Goal: Information Seeking & Learning: Learn about a topic

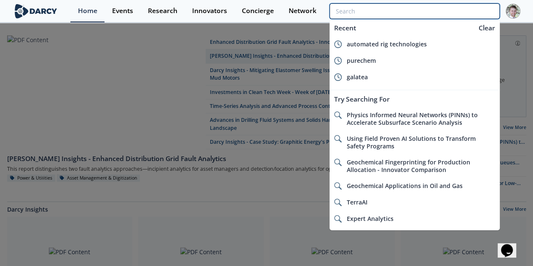
click at [455, 13] on input "search" at bounding box center [415, 11] width 170 height 16
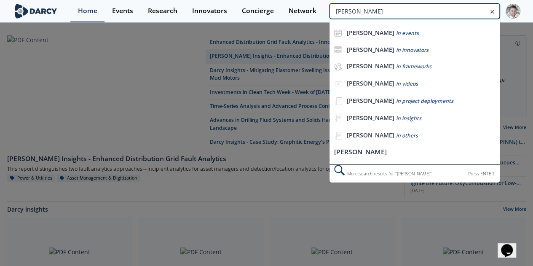
type input "[PERSON_NAME]"
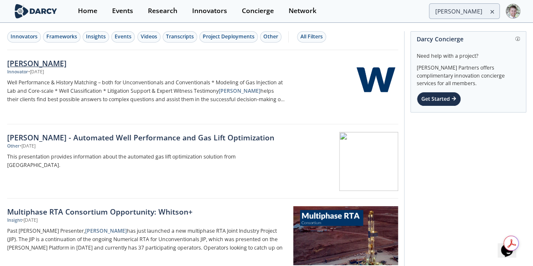
click at [367, 71] on img at bounding box center [375, 79] width 41 height 41
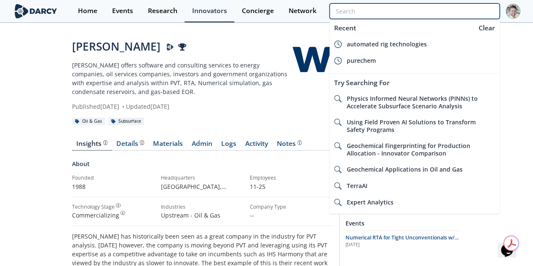
click at [468, 11] on input "search" at bounding box center [415, 11] width 170 height 16
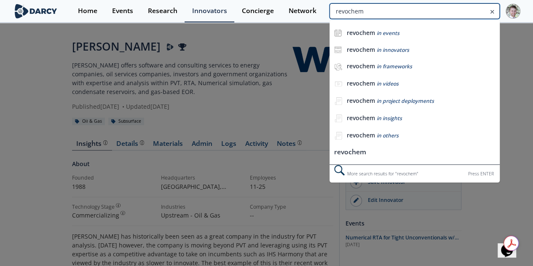
type input "revochem"
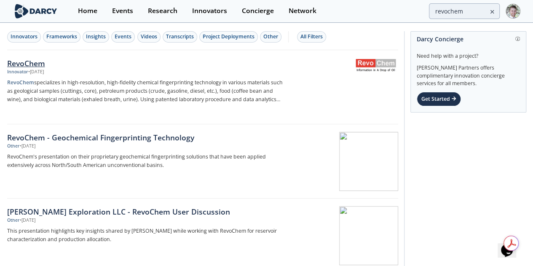
click at [374, 63] on img at bounding box center [375, 65] width 41 height 13
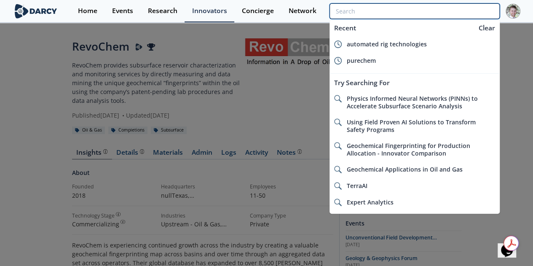
click at [454, 11] on input "search" at bounding box center [415, 11] width 170 height 16
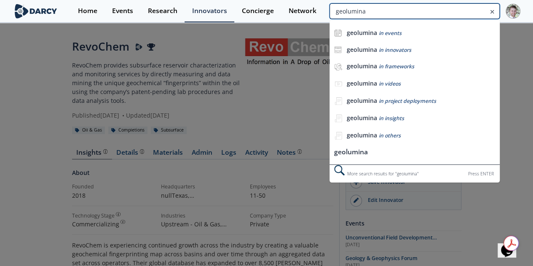
type input "geolumina"
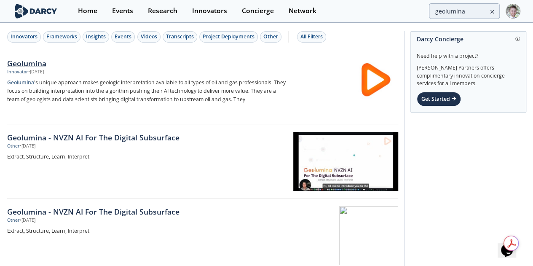
click at [35, 60] on div "Geolumina" at bounding box center [146, 63] width 279 height 11
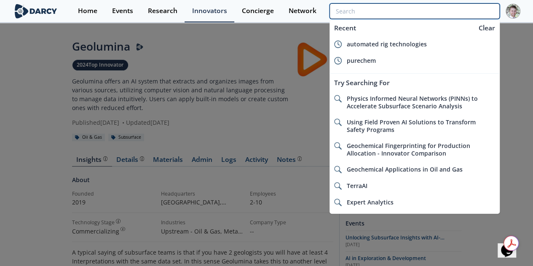
click at [439, 10] on input "search" at bounding box center [415, 11] width 170 height 16
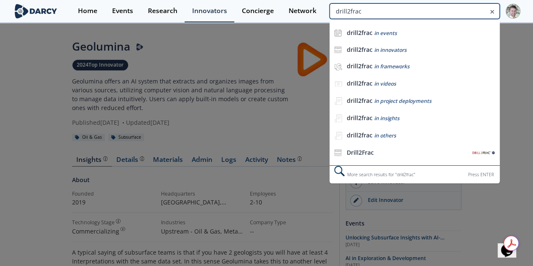
type input "drill2frac"
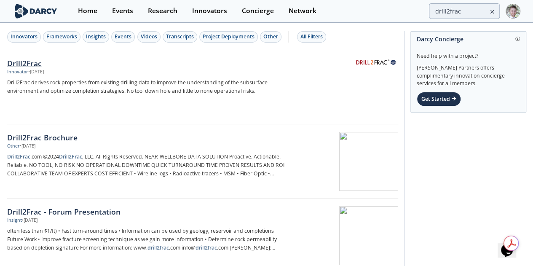
click at [48, 62] on div "Drill2Frac" at bounding box center [146, 63] width 279 height 11
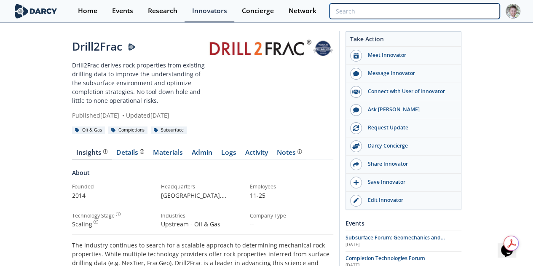
click at [468, 13] on input "search" at bounding box center [415, 11] width 170 height 16
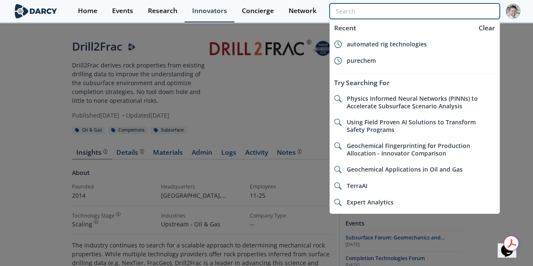
click at [475, 19] on input "search" at bounding box center [415, 11] width 170 height 16
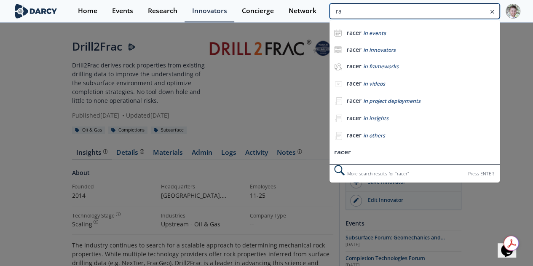
type input "r"
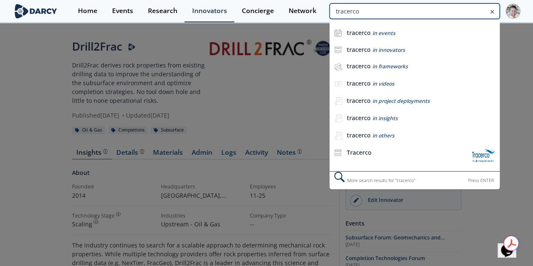
type input "tracerco"
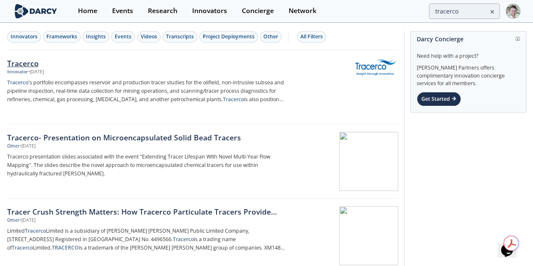
click at [39, 60] on div "Tracerco" at bounding box center [146, 63] width 279 height 11
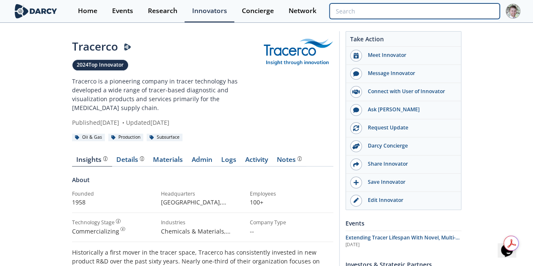
click at [481, 16] on input "search" at bounding box center [415, 11] width 170 height 16
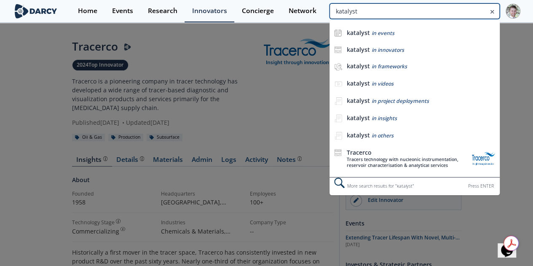
type input "katalyst"
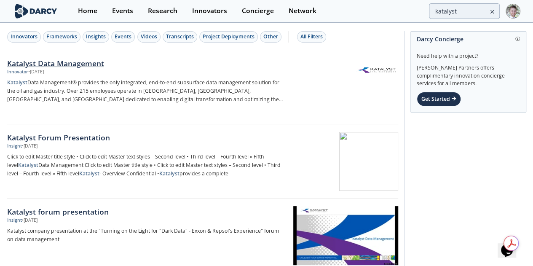
click at [50, 64] on div "Katalyst Data Management" at bounding box center [146, 63] width 279 height 11
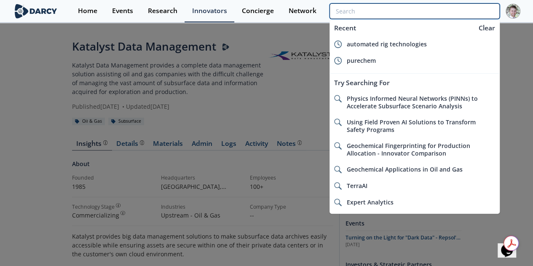
click at [455, 13] on input "search" at bounding box center [415, 11] width 170 height 16
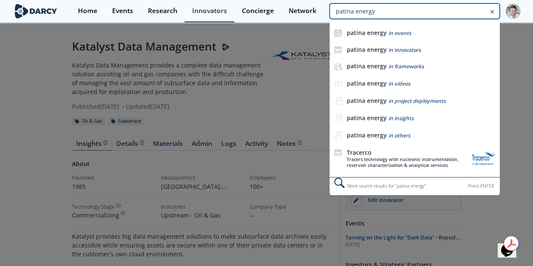
type input "patina energy"
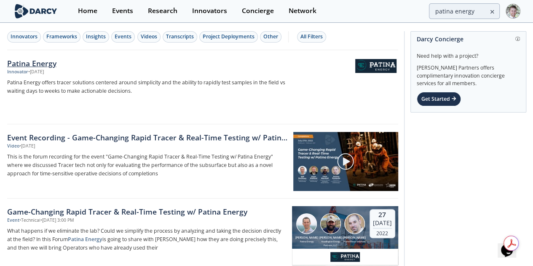
click at [40, 59] on div "Patina Energy" at bounding box center [146, 63] width 279 height 11
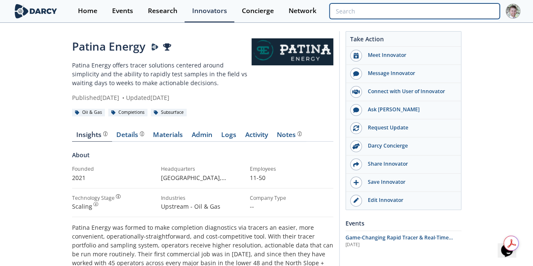
click at [460, 13] on input "search" at bounding box center [415, 11] width 170 height 16
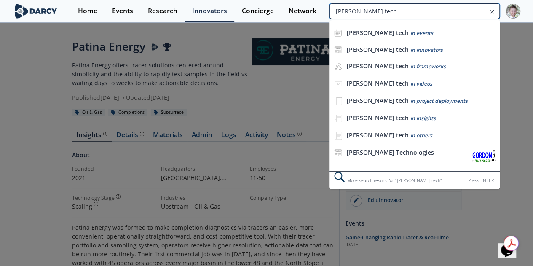
type input "[PERSON_NAME] tech"
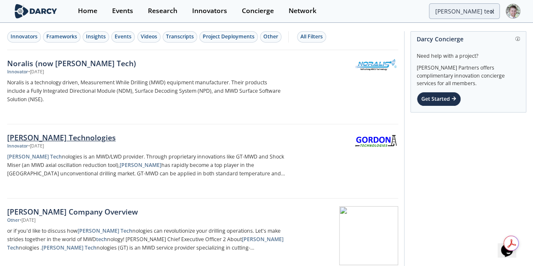
click at [52, 130] on link "[PERSON_NAME] Technologies Innovator • [DATE] [PERSON_NAME] Tech nologies is an…" at bounding box center [202, 161] width 391 height 74
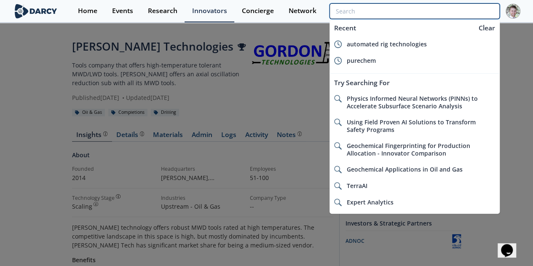
click at [458, 3] on input "search" at bounding box center [415, 11] width 170 height 16
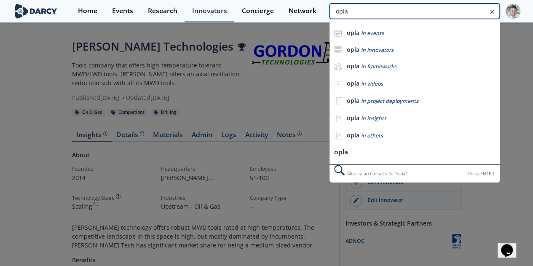
type input "opla"
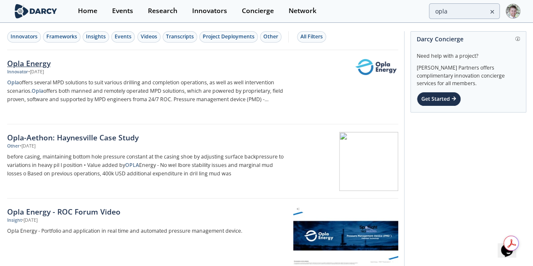
click at [52, 59] on div "Opla Energy" at bounding box center [146, 63] width 279 height 11
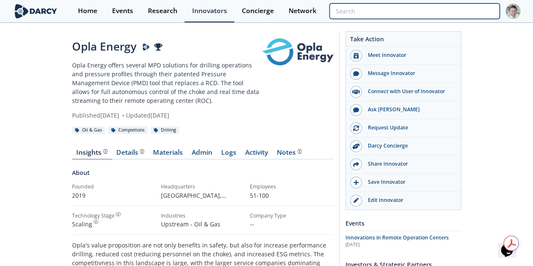
click at [454, 13] on input "search" at bounding box center [415, 11] width 170 height 16
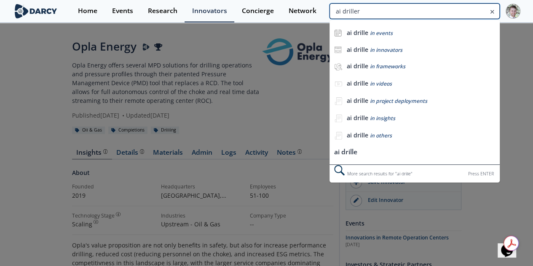
type input "ai driller"
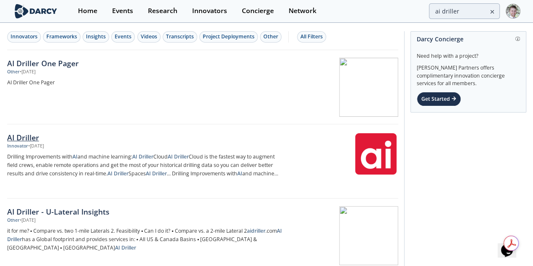
click at [24, 136] on div "AI Driller" at bounding box center [146, 137] width 279 height 11
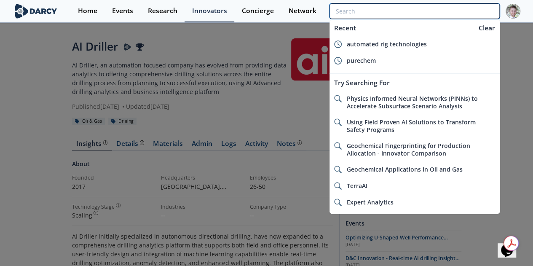
click at [486, 13] on input "search" at bounding box center [415, 11] width 170 height 16
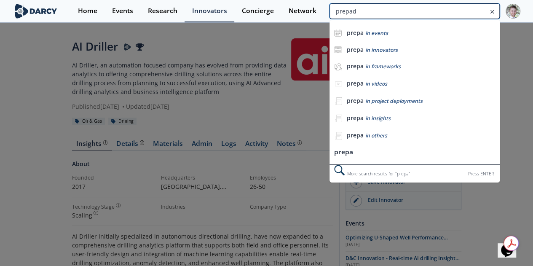
type input "prepad"
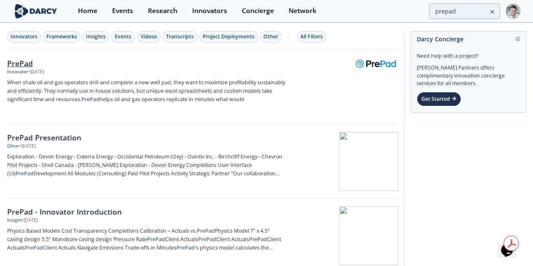
click at [27, 60] on div "PrePad" at bounding box center [146, 63] width 279 height 11
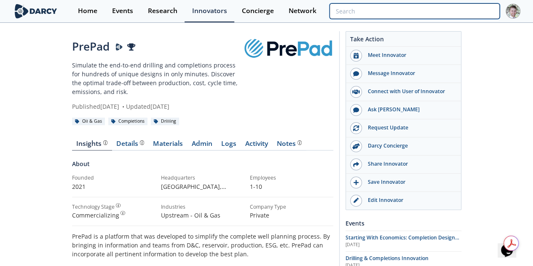
click at [455, 15] on input "search" at bounding box center [415, 11] width 170 height 16
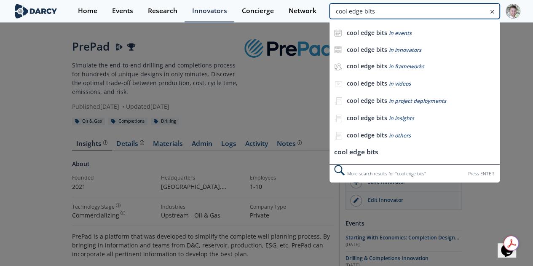
type input "cool edge bits"
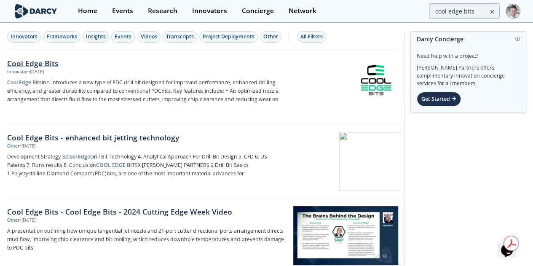
click at [54, 63] on div "Cool Edge Bits" at bounding box center [146, 63] width 279 height 11
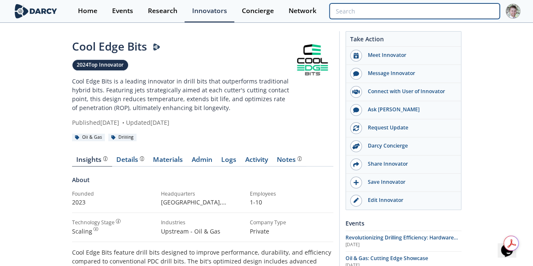
click at [445, 4] on input "search" at bounding box center [415, 11] width 170 height 16
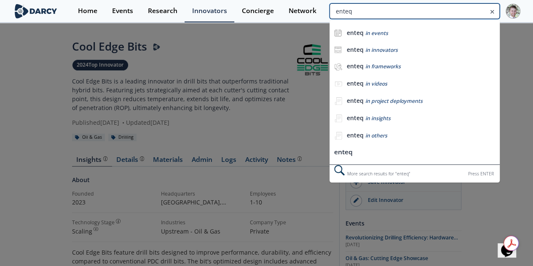
type input "enteq"
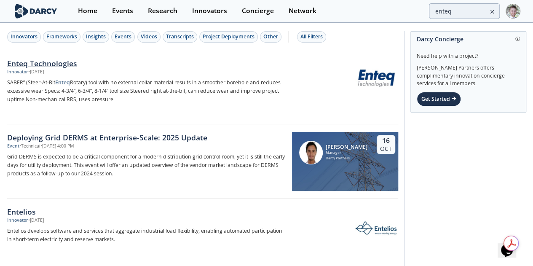
click at [10, 62] on div "Enteq Technologies" at bounding box center [146, 63] width 279 height 11
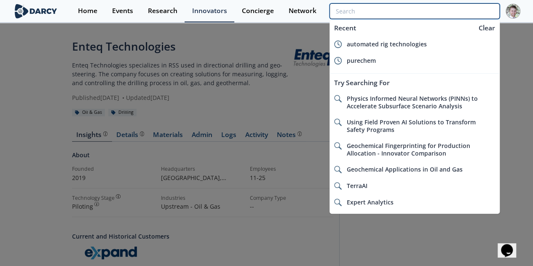
click at [460, 8] on input "search" at bounding box center [415, 11] width 170 height 16
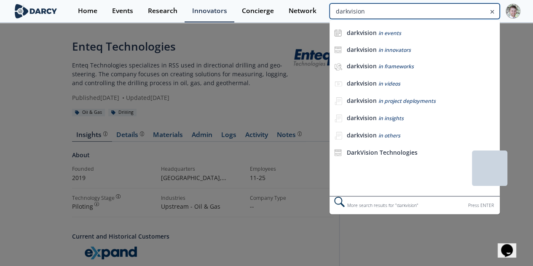
type input "darkvision"
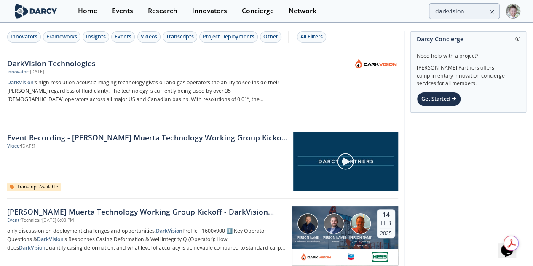
click at [374, 61] on img at bounding box center [375, 63] width 41 height 9
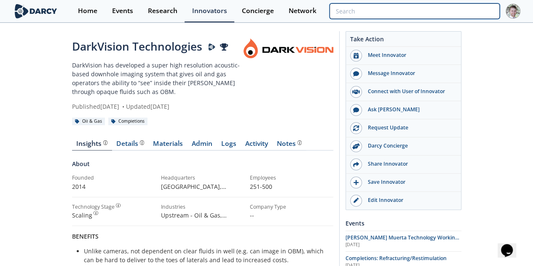
click at [445, 11] on input "search" at bounding box center [415, 11] width 170 height 16
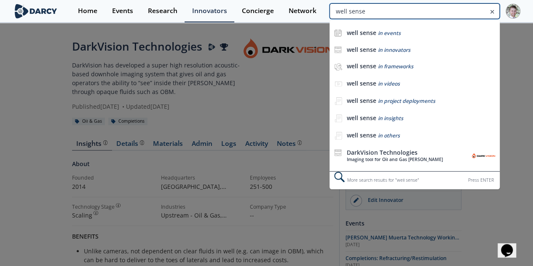
type input "well sense"
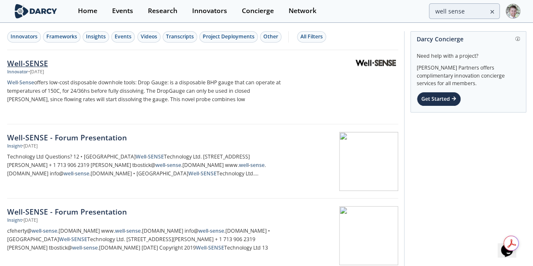
click at [370, 59] on img at bounding box center [375, 62] width 41 height 7
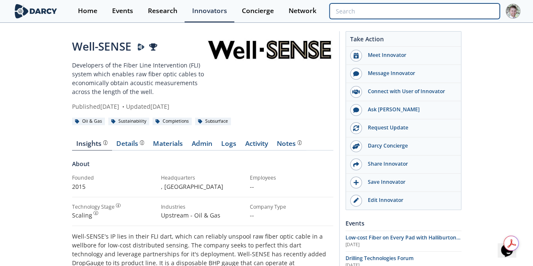
click at [486, 13] on input "search" at bounding box center [415, 11] width 170 height 16
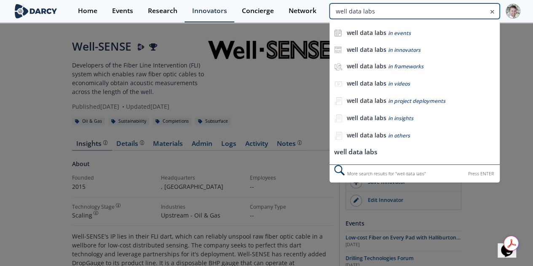
type input "well data labs"
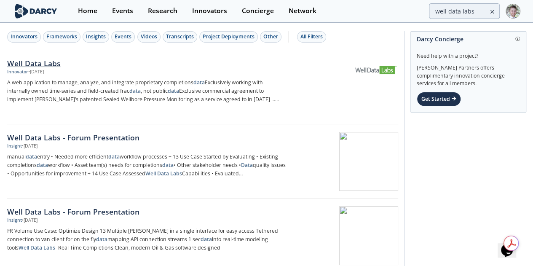
click at [390, 68] on img at bounding box center [375, 70] width 41 height 22
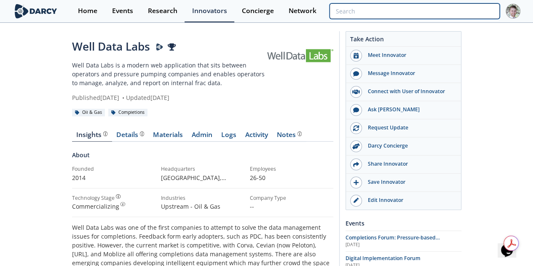
click at [465, 6] on input "search" at bounding box center [415, 11] width 170 height 16
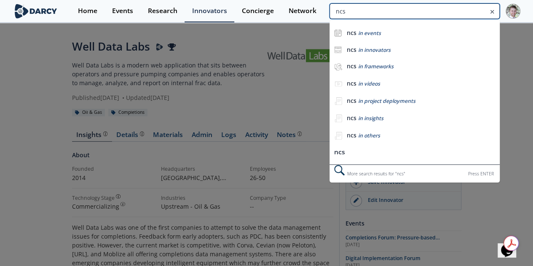
type input "ncs"
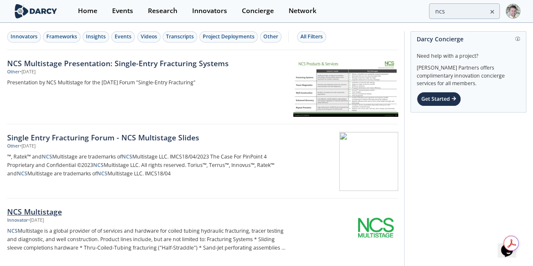
click at [32, 213] on div "NCS Multistage" at bounding box center [146, 211] width 279 height 11
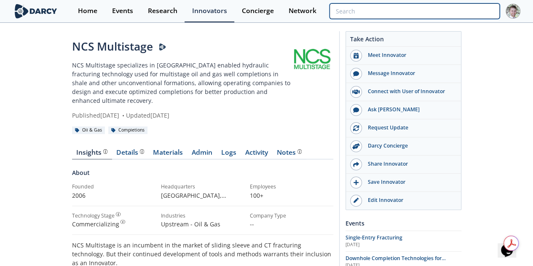
click at [453, 14] on input "search" at bounding box center [415, 11] width 170 height 16
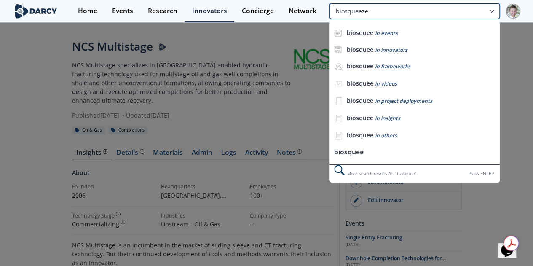
type input "biosqueeze"
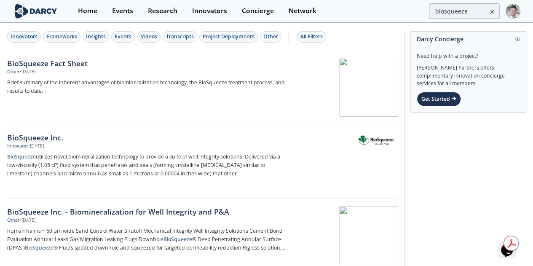
click at [57, 141] on div "BioSqueeze Inc." at bounding box center [146, 137] width 279 height 11
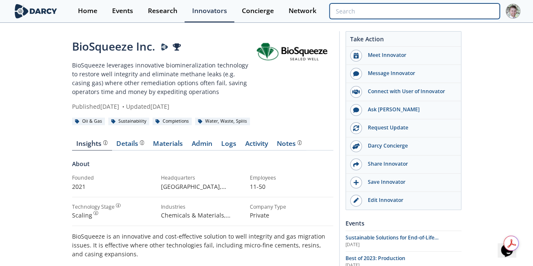
drag, startPoint x: 464, startPoint y: 7, endPoint x: 460, endPoint y: 4, distance: 4.8
click at [463, 7] on input "search" at bounding box center [415, 11] width 170 height 16
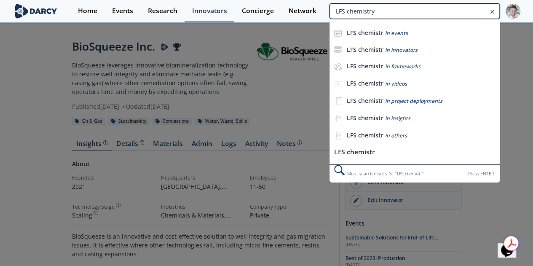
type input "LFS chemistry"
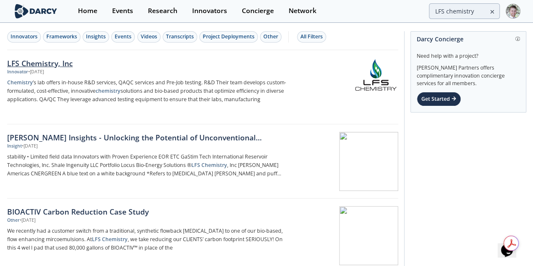
click at [26, 65] on div "LFS Chemistry, Inc" at bounding box center [146, 63] width 279 height 11
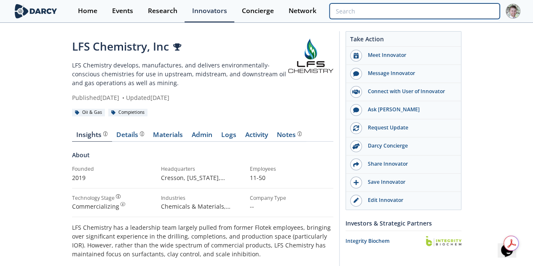
click at [470, 10] on input "search" at bounding box center [415, 11] width 170 height 16
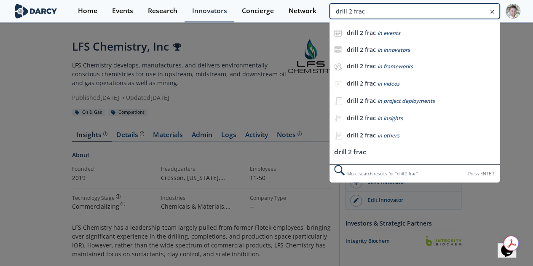
type input "drill 2 frac"
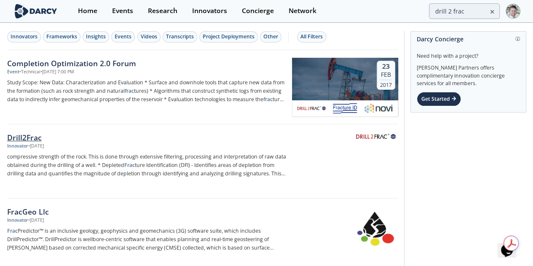
click at [19, 136] on div "Drill2Frac" at bounding box center [146, 137] width 279 height 11
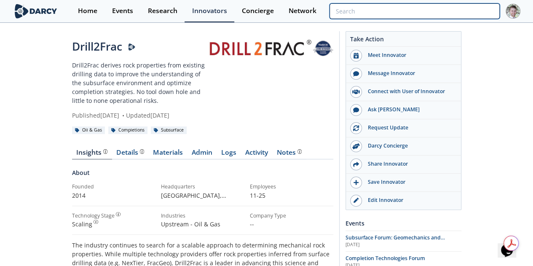
click at [479, 9] on input "search" at bounding box center [415, 11] width 170 height 16
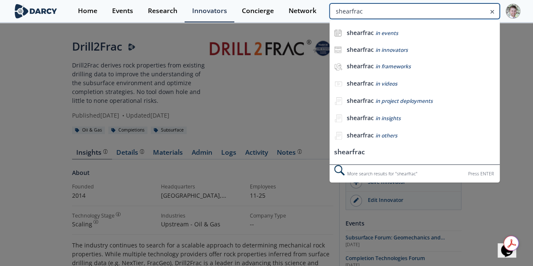
type input "shearfrac"
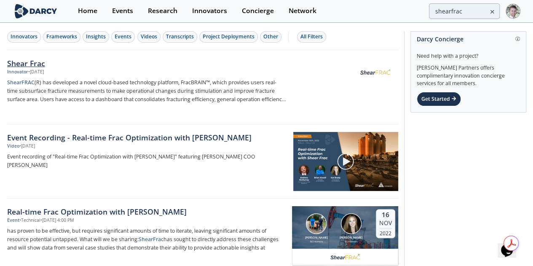
click at [27, 62] on div "Shear Frac" at bounding box center [146, 63] width 279 height 11
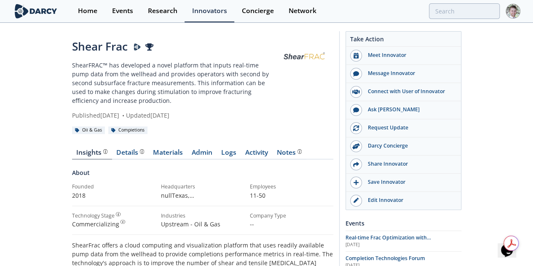
click at [471, 0] on div "Home Events Research Innovators Concierge Network" at bounding box center [295, 11] width 450 height 22
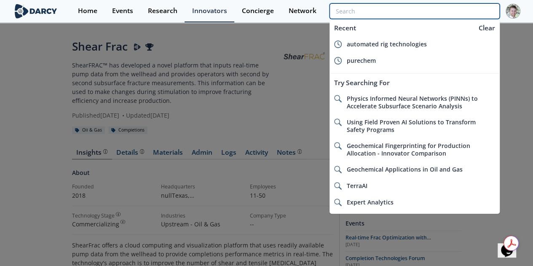
click at [465, 8] on input "search" at bounding box center [415, 11] width 170 height 16
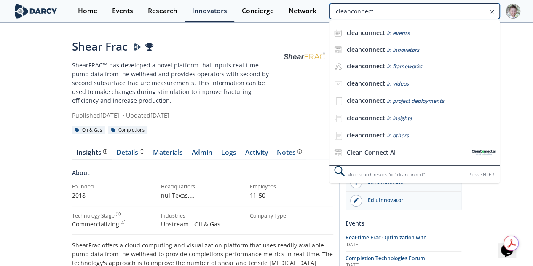
type input "cleanconnect"
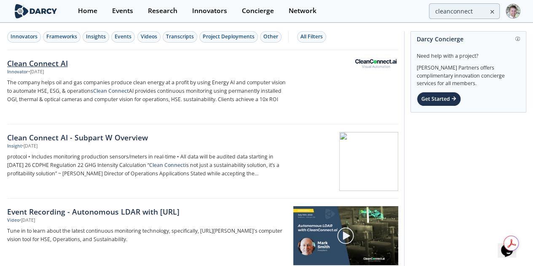
click at [28, 62] on div "Clean Connect AI" at bounding box center [146, 63] width 279 height 11
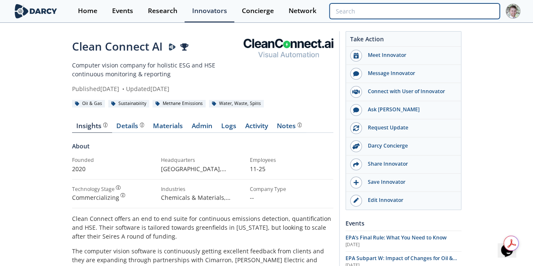
drag, startPoint x: 465, startPoint y: 13, endPoint x: 460, endPoint y: 16, distance: 5.7
click at [465, 13] on input "search" at bounding box center [415, 11] width 170 height 16
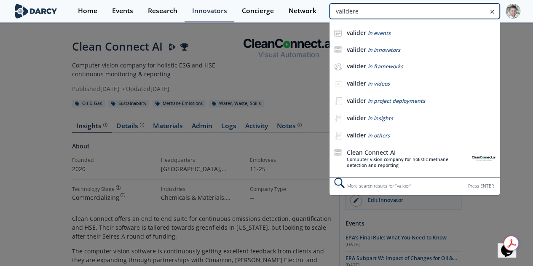
type input "validere"
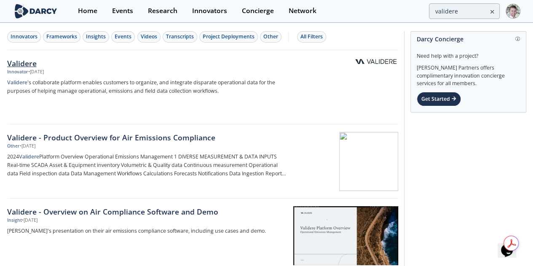
click at [29, 60] on div "Validere" at bounding box center [146, 63] width 279 height 11
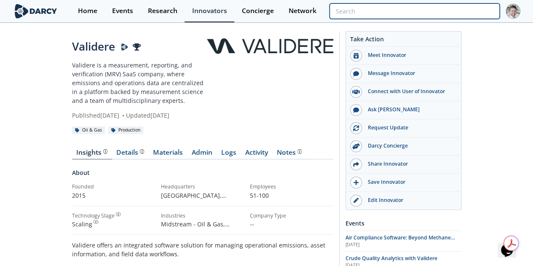
drag, startPoint x: 478, startPoint y: 8, endPoint x: 474, endPoint y: 14, distance: 7.3
click at [478, 8] on input "search" at bounding box center [415, 11] width 170 height 16
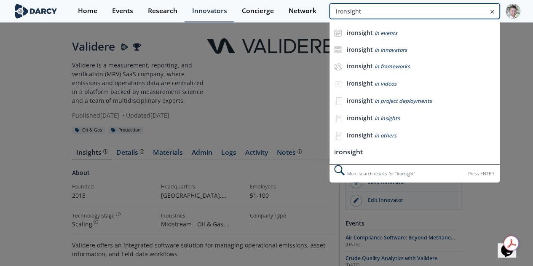
type input "ironsight"
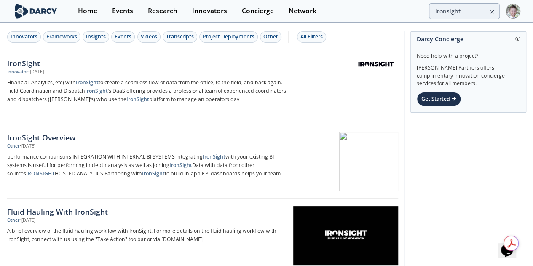
click at [29, 65] on div "IronSight" at bounding box center [146, 63] width 279 height 11
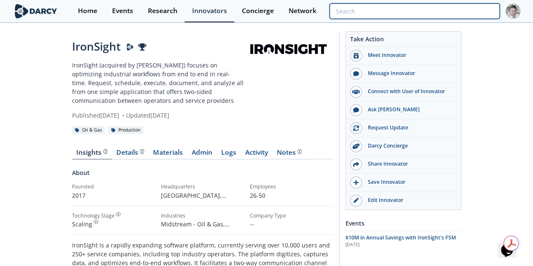
click at [470, 16] on input "search" at bounding box center [415, 11] width 170 height 16
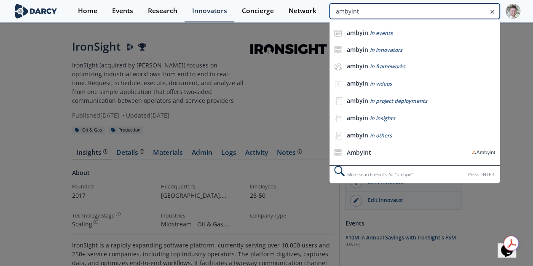
type input "ambyint"
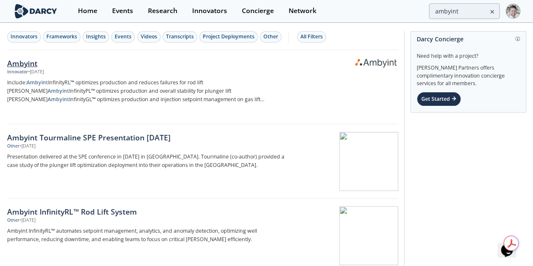
click at [36, 65] on div "Ambyint" at bounding box center [146, 63] width 279 height 11
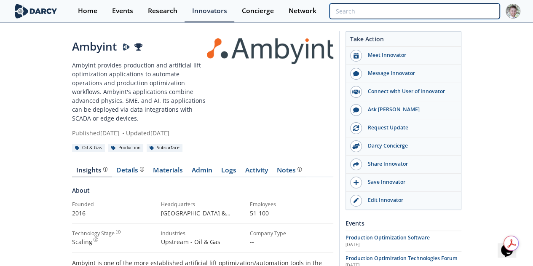
click at [481, 5] on input "search" at bounding box center [415, 11] width 170 height 16
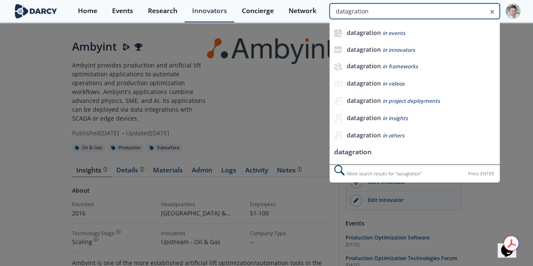
type input "datagration"
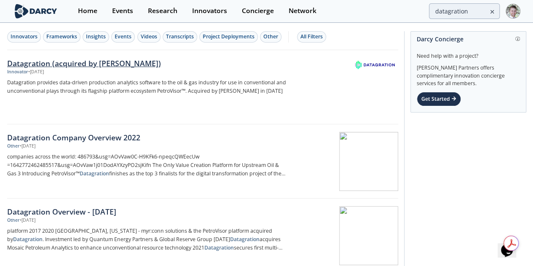
click at [108, 59] on div "Datagration (acquired by [PERSON_NAME])" at bounding box center [146, 63] width 279 height 11
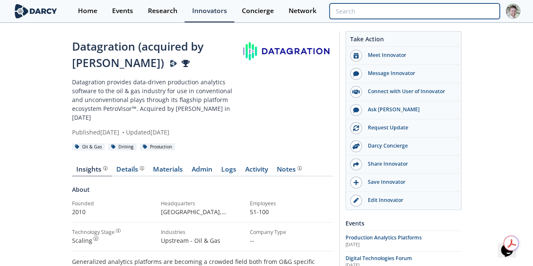
drag, startPoint x: 460, startPoint y: 9, endPoint x: 453, endPoint y: 14, distance: 8.8
click at [460, 9] on input "search" at bounding box center [415, 11] width 170 height 16
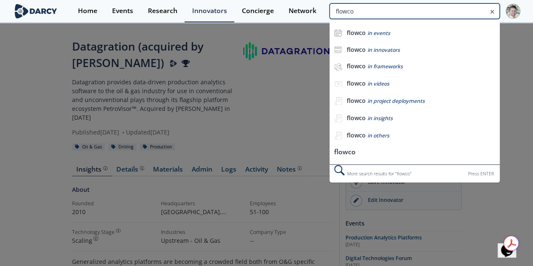
type input "flowco"
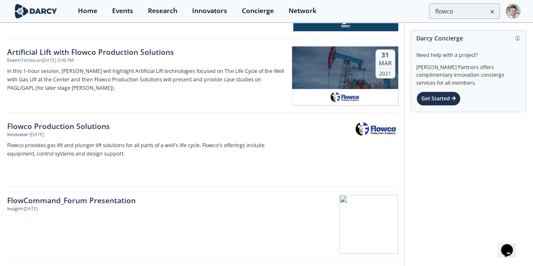
scroll to position [253, 0]
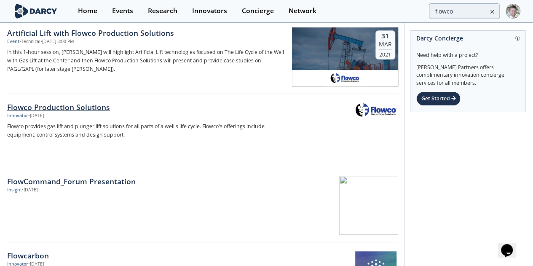
click at [47, 105] on div "Flowco Production Solutions" at bounding box center [146, 107] width 279 height 11
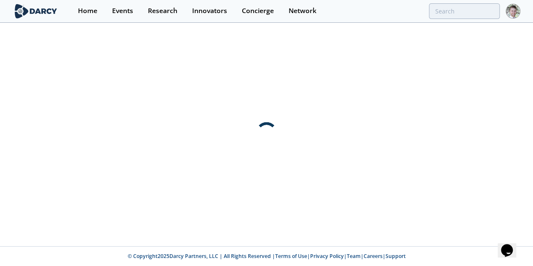
scroll to position [0, 0]
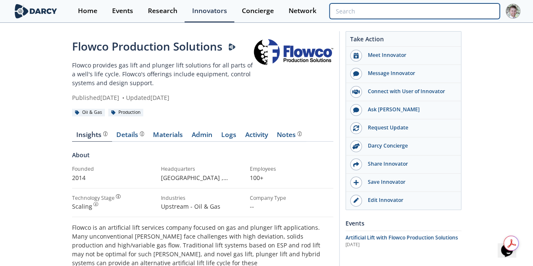
click at [465, 13] on input "search" at bounding box center [415, 11] width 170 height 16
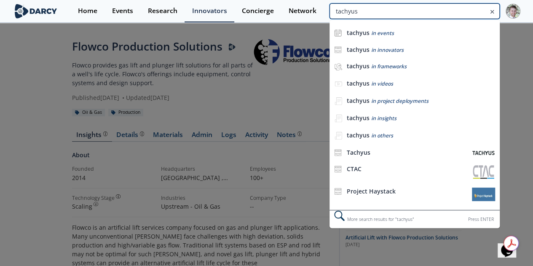
type input "tachyus"
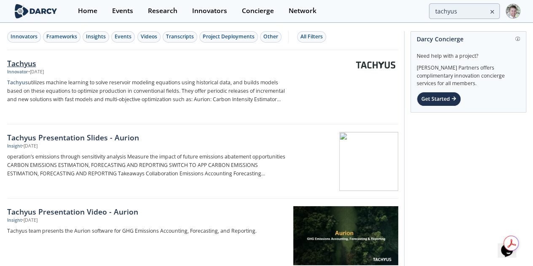
click at [22, 59] on div "Tachyus" at bounding box center [146, 63] width 279 height 11
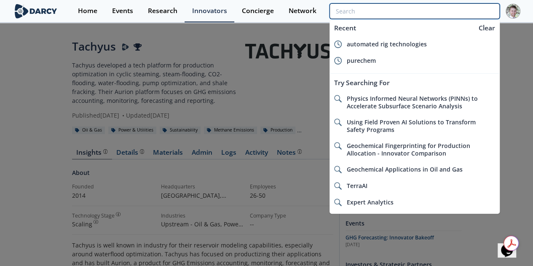
click at [457, 8] on input "search" at bounding box center [415, 11] width 170 height 16
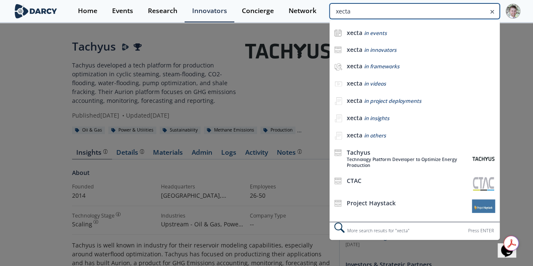
type input "xecta"
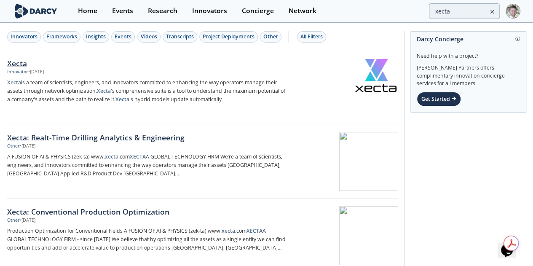
click at [17, 63] on div "Xecta" at bounding box center [146, 63] width 279 height 11
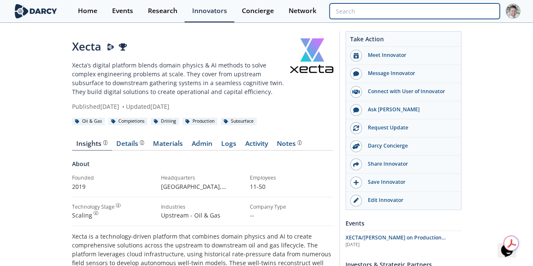
click at [489, 10] on input "search" at bounding box center [415, 11] width 170 height 16
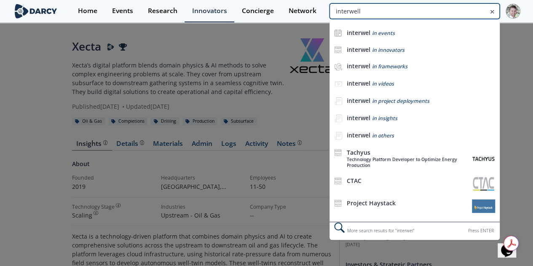
type input "interwell"
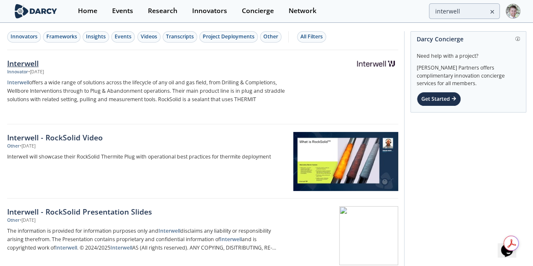
click at [18, 60] on div "Interwell" at bounding box center [146, 63] width 279 height 11
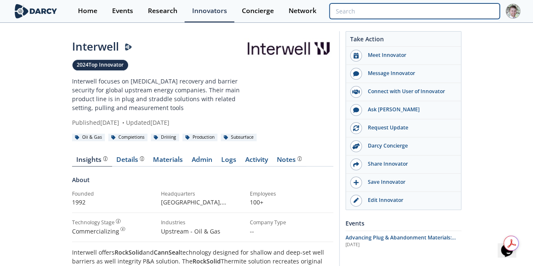
click at [461, 11] on input "search" at bounding box center [415, 11] width 170 height 16
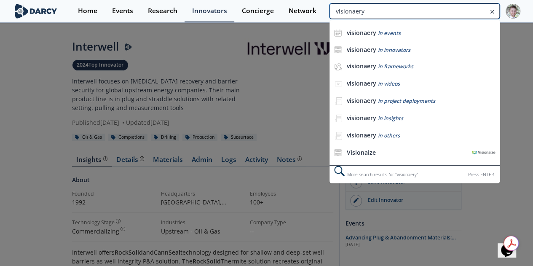
type input "visionaery"
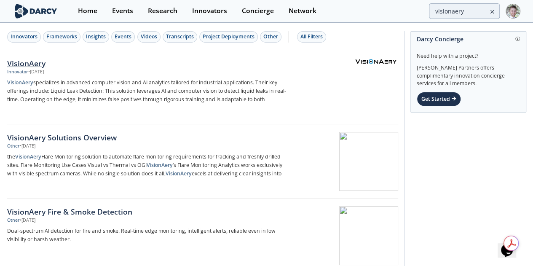
click at [30, 60] on div "VisionAery" at bounding box center [146, 63] width 279 height 11
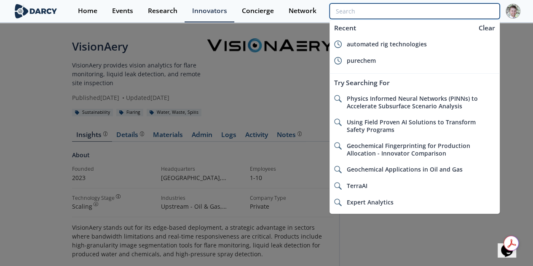
click at [468, 8] on input "search" at bounding box center [415, 11] width 170 height 16
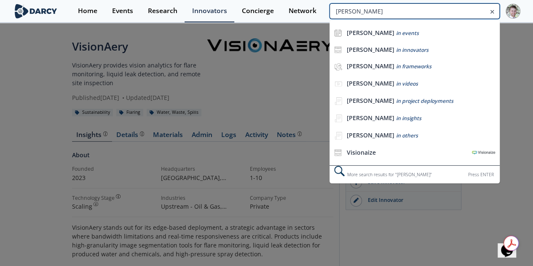
type input "[PERSON_NAME]"
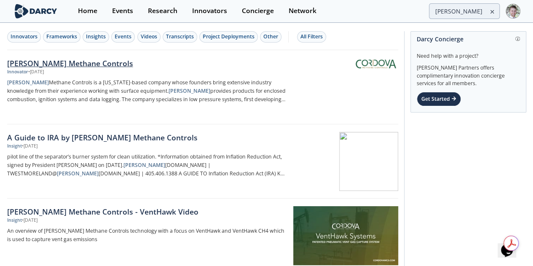
click at [390, 62] on img at bounding box center [375, 64] width 41 height 10
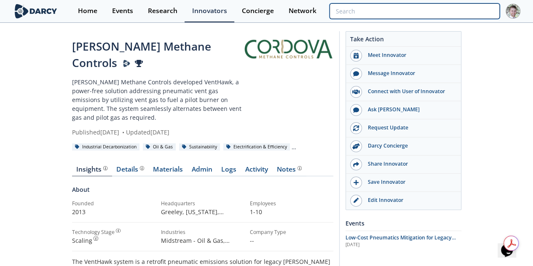
click at [471, 11] on input "search" at bounding box center [415, 11] width 170 height 16
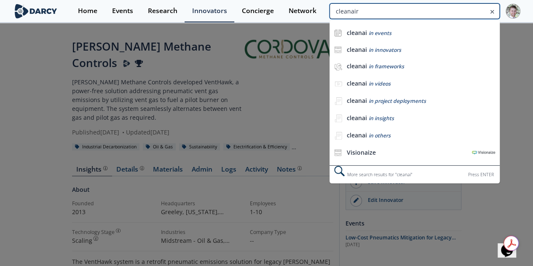
type input "cleanair"
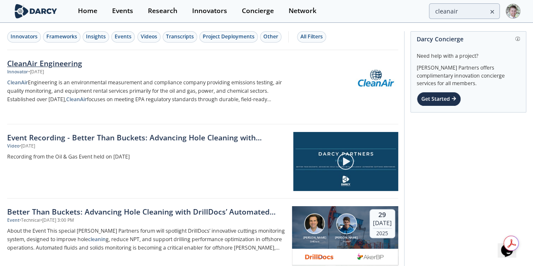
click at [23, 58] on div "CleanAir Engineering" at bounding box center [146, 63] width 279 height 11
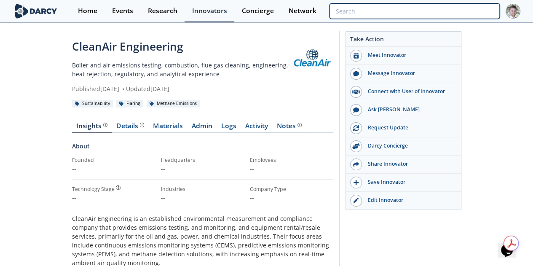
click at [473, 13] on input "search" at bounding box center [415, 11] width 170 height 16
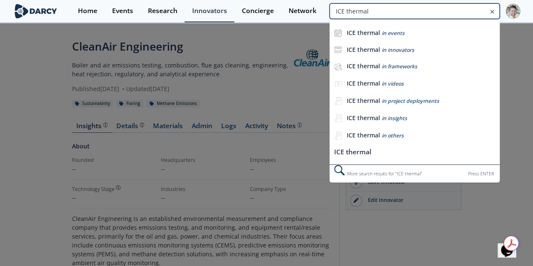
type input "ICE thermal"
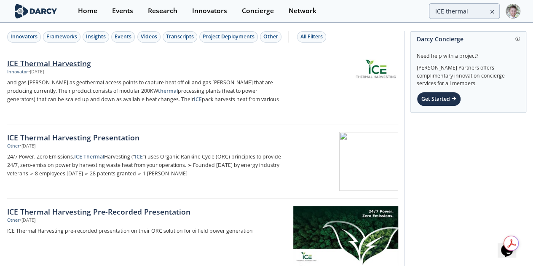
click at [31, 56] on link "ICE Thermal Harvesting Innovator • [DATE] and gas [PERSON_NAME] as geothermal a…" at bounding box center [202, 87] width 391 height 74
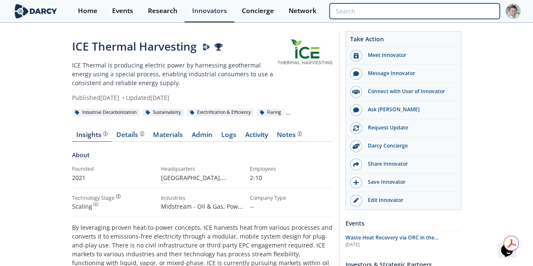
click at [446, 14] on input "search" at bounding box center [415, 11] width 170 height 16
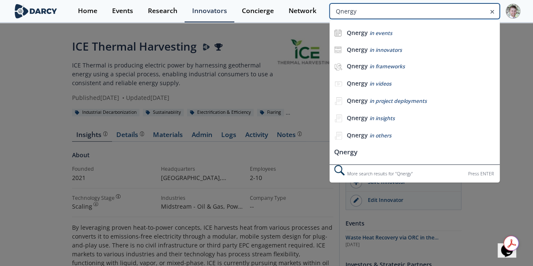
type input "Qnergy"
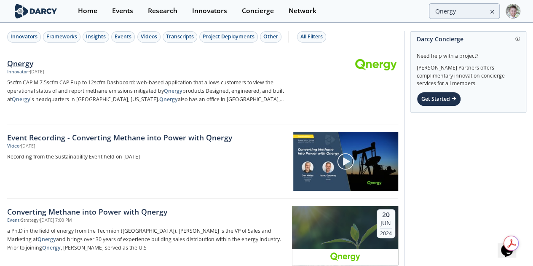
click at [16, 63] on div "Qnergy" at bounding box center [146, 63] width 279 height 11
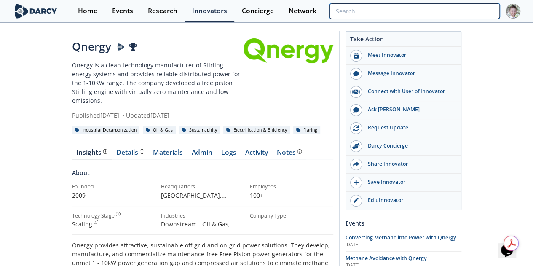
click at [482, 17] on input "search" at bounding box center [415, 11] width 170 height 16
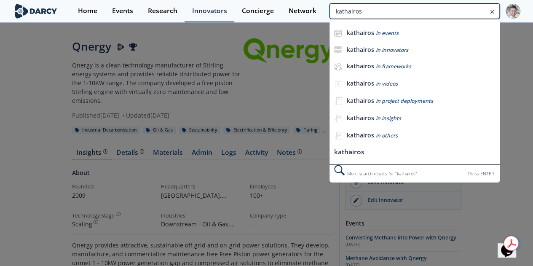
type input "kathairos"
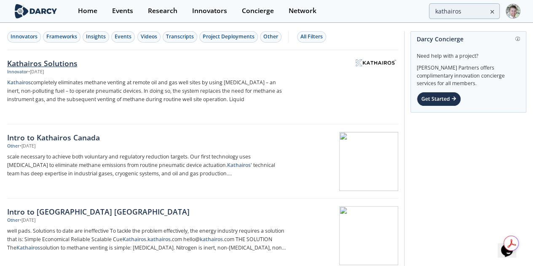
click at [62, 62] on div "Kathairos Solutions" at bounding box center [146, 63] width 279 height 11
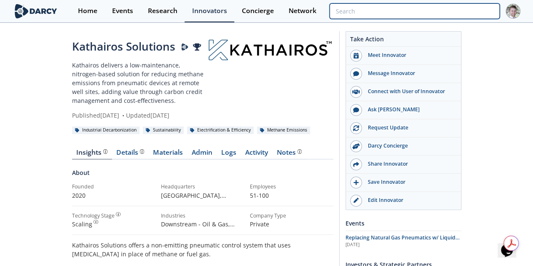
click at [464, 13] on input "search" at bounding box center [415, 11] width 170 height 16
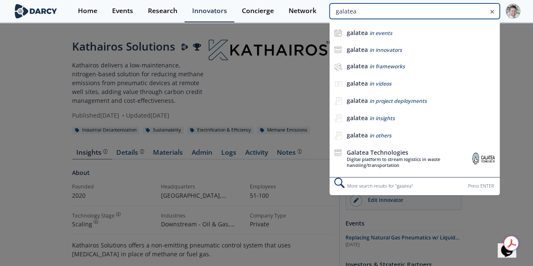
type input "galatea"
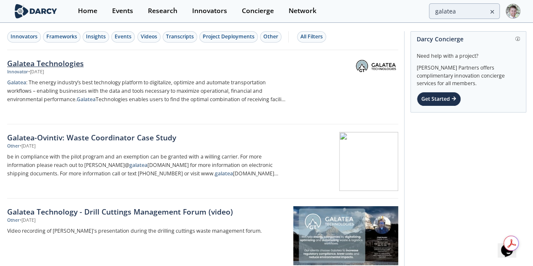
click at [37, 62] on div "Galatea Technologies" at bounding box center [146, 63] width 279 height 11
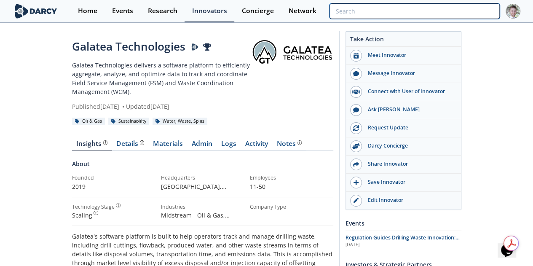
click at [445, 12] on input "search" at bounding box center [415, 11] width 170 height 16
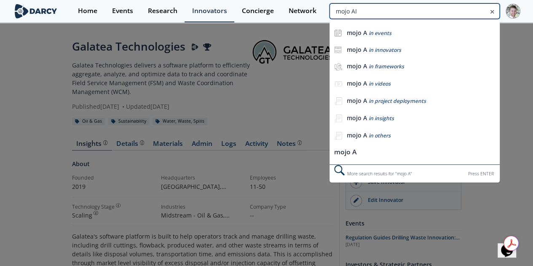
type input "mojo AI"
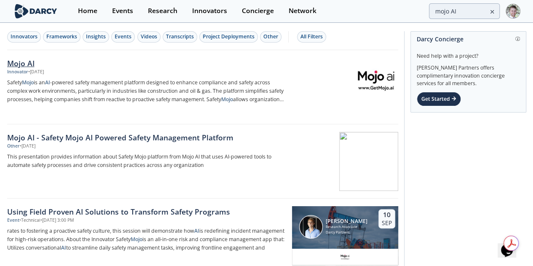
click at [379, 72] on img at bounding box center [375, 79] width 41 height 41
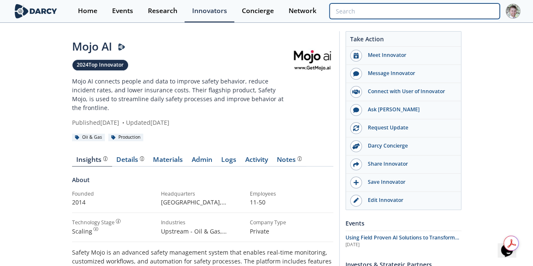
click at [450, 14] on input "search" at bounding box center [415, 11] width 170 height 16
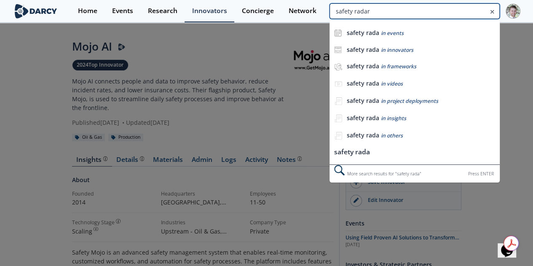
type input "safety radar"
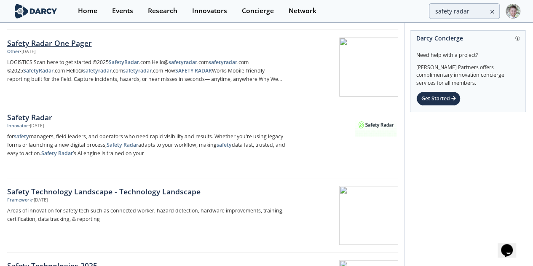
scroll to position [211, 0]
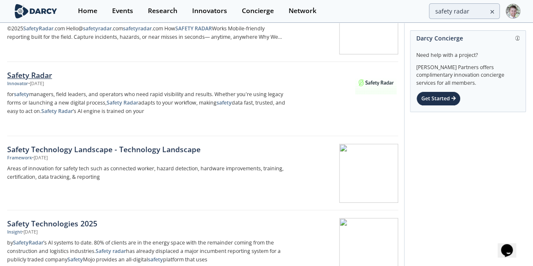
click at [53, 76] on div "Safety Radar" at bounding box center [146, 75] width 279 height 11
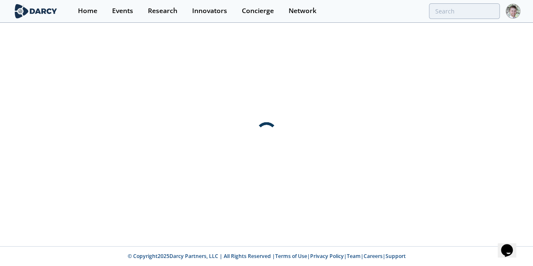
scroll to position [0, 0]
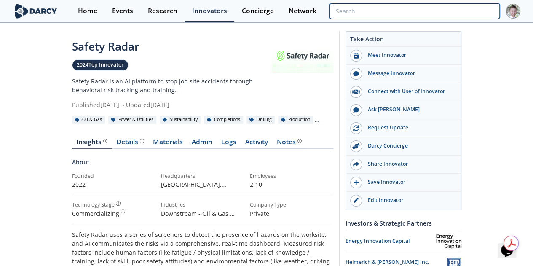
click at [463, 17] on input "search" at bounding box center [415, 11] width 170 height 16
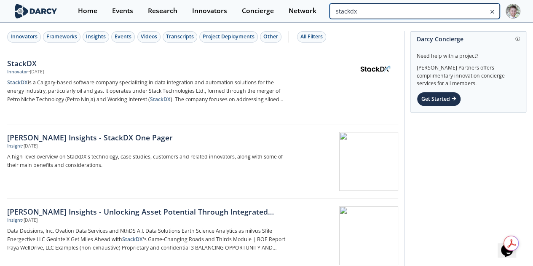
drag, startPoint x: 476, startPoint y: 16, endPoint x: 338, endPoint y: 2, distance: 138.2
click at [338, 2] on div "Home Events Research Innovators Concierge Network stackdx" at bounding box center [295, 11] width 450 height 22
type input "automated rig technologies"
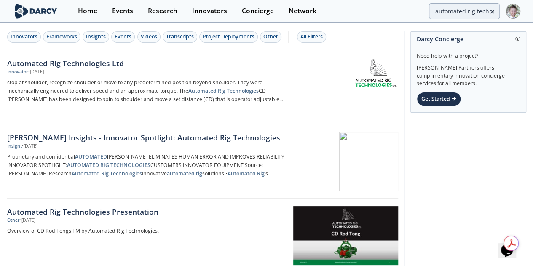
click at [71, 62] on div "Automated Rig Technologies Ltd" at bounding box center [146, 63] width 279 height 11
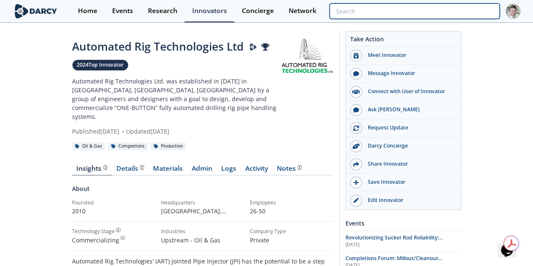
click at [472, 11] on input "search" at bounding box center [415, 11] width 170 height 16
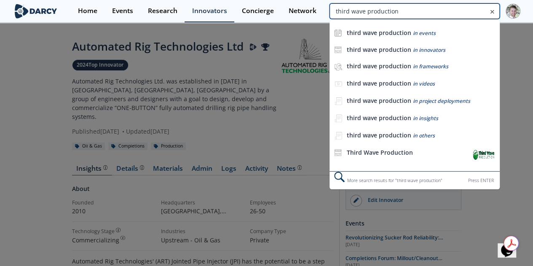
type input "third wave production"
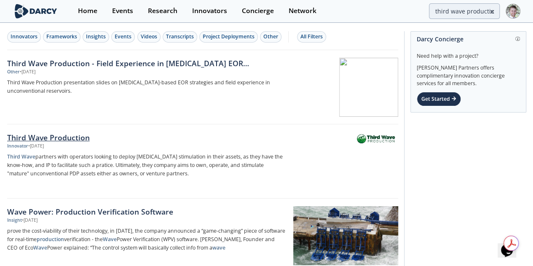
click at [74, 136] on div "Third Wave Production" at bounding box center [146, 137] width 279 height 11
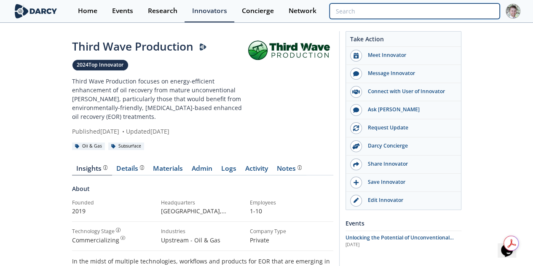
click at [477, 11] on input "search" at bounding box center [415, 11] width 170 height 16
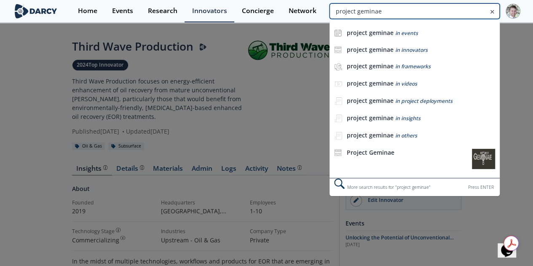
type input "project geminae"
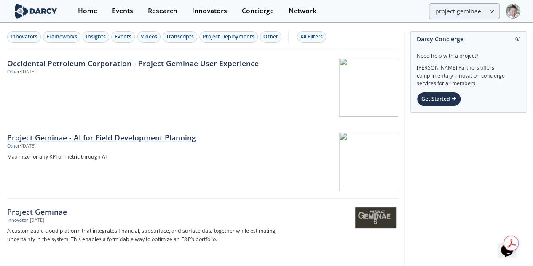
click at [78, 134] on div "Project Geminae - AI for Field Development Planning" at bounding box center [146, 137] width 279 height 11
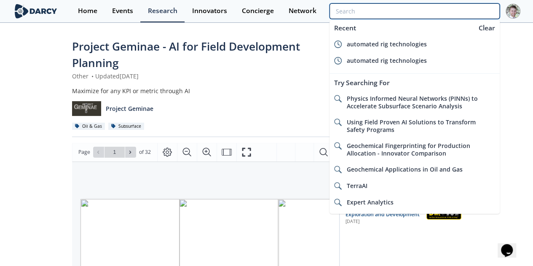
click at [449, 5] on input "search" at bounding box center [415, 11] width 170 height 16
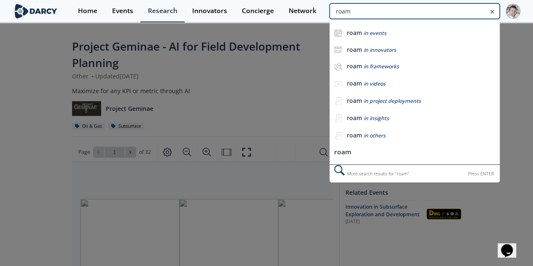
type input "roam"
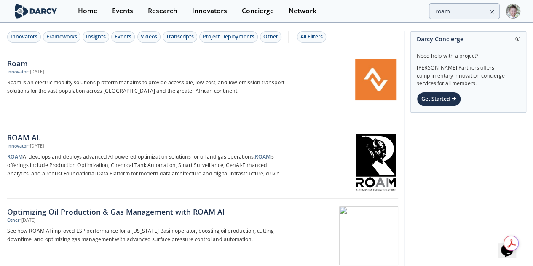
click at [29, 135] on div "ROAM AI." at bounding box center [146, 137] width 279 height 11
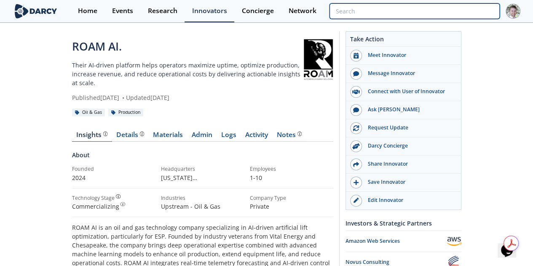
drag, startPoint x: 481, startPoint y: 11, endPoint x: 476, endPoint y: 15, distance: 5.7
click at [481, 11] on input "search" at bounding box center [415, 11] width 170 height 16
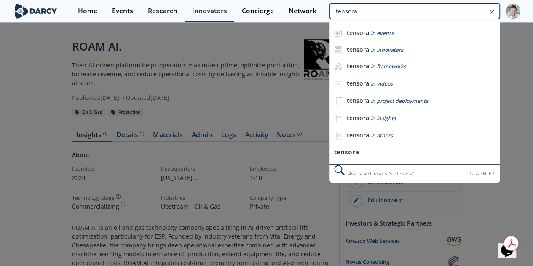
type input "tensora"
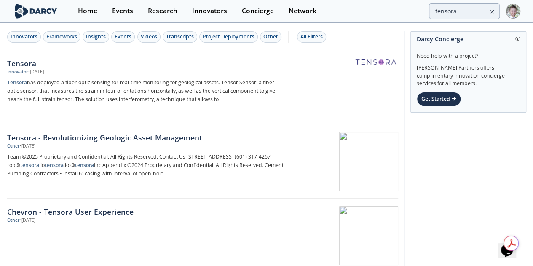
click at [39, 60] on div "Tensora" at bounding box center [146, 63] width 279 height 11
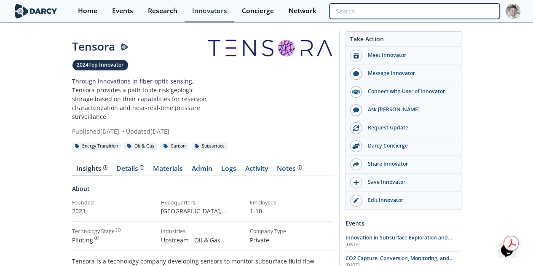
drag, startPoint x: 463, startPoint y: 10, endPoint x: 463, endPoint y: 17, distance: 7.6
click at [463, 10] on input "search" at bounding box center [415, 11] width 170 height 16
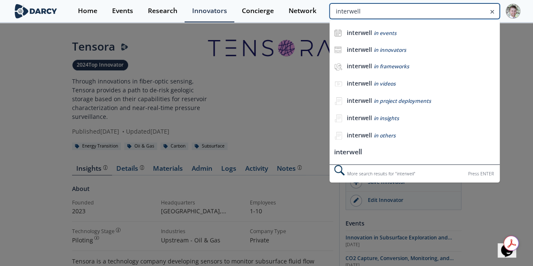
type input "interwell"
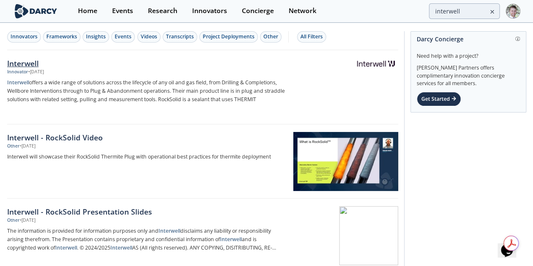
click at [366, 63] on img at bounding box center [375, 64] width 41 height 10
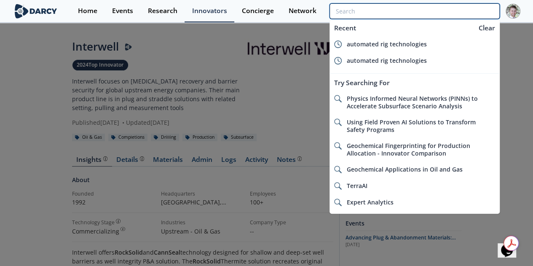
click at [460, 8] on input "search" at bounding box center [415, 11] width 170 height 16
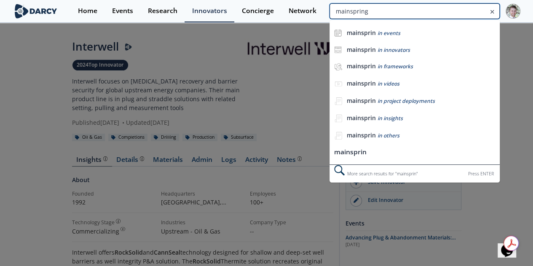
type input "mainspring"
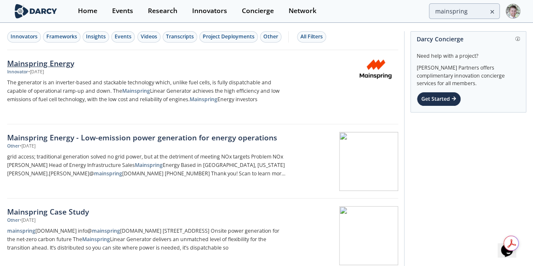
click at [59, 60] on div "Mainspring Energy" at bounding box center [146, 63] width 279 height 11
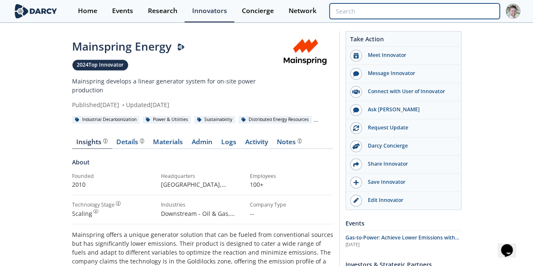
click at [450, 7] on input "search" at bounding box center [415, 11] width 170 height 16
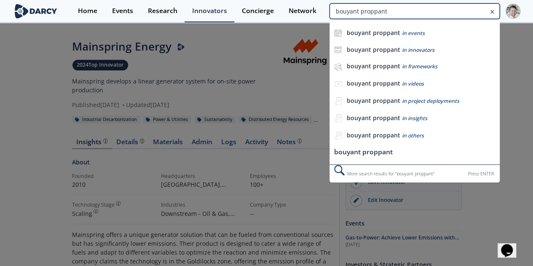
type input "bouyant proppant"
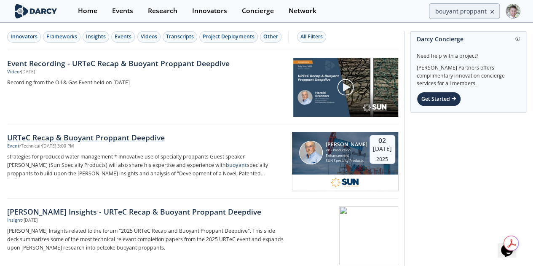
click at [75, 140] on div "URTeC Recap & Buoyant Proppant Deepdive" at bounding box center [146, 137] width 279 height 11
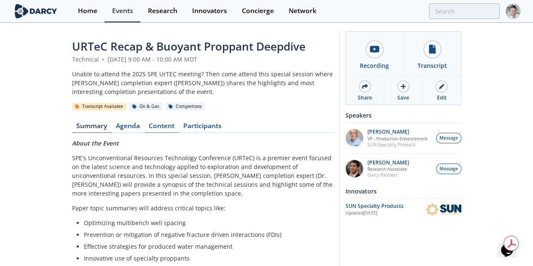
click at [145, 123] on link "Content" at bounding box center [162, 128] width 35 height 10
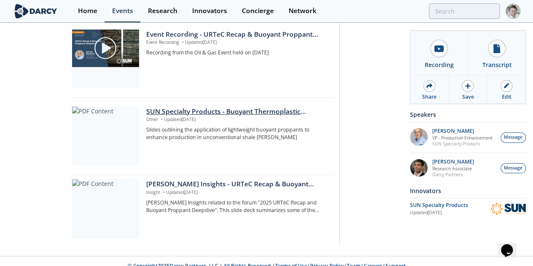
scroll to position [72, 0]
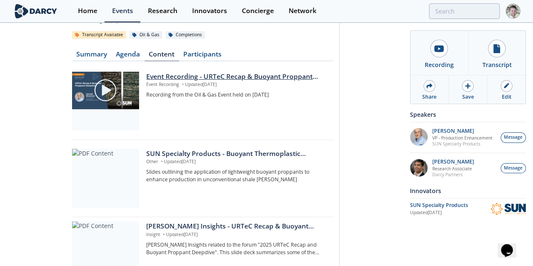
click at [146, 72] on div "Event Recording - URTeC Recap & Buoyant Proppant Deepdive" at bounding box center [236, 77] width 181 height 10
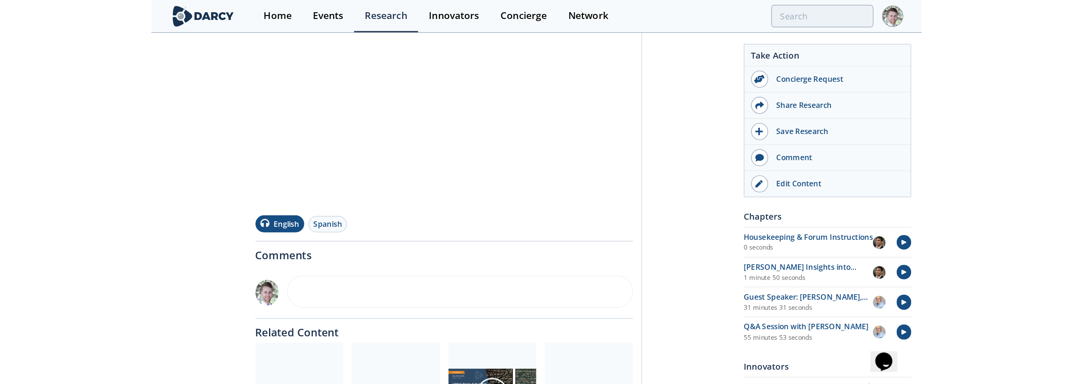
scroll to position [126, 0]
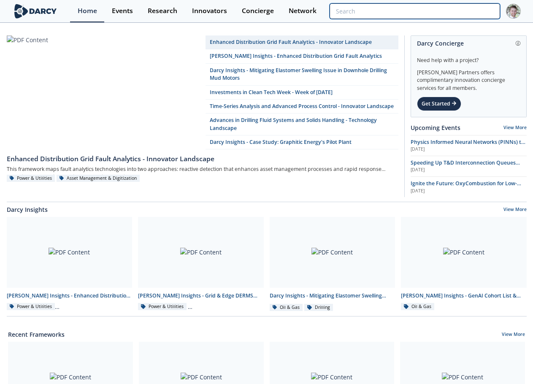
click at [466, 11] on input "search" at bounding box center [414, 11] width 170 height 16
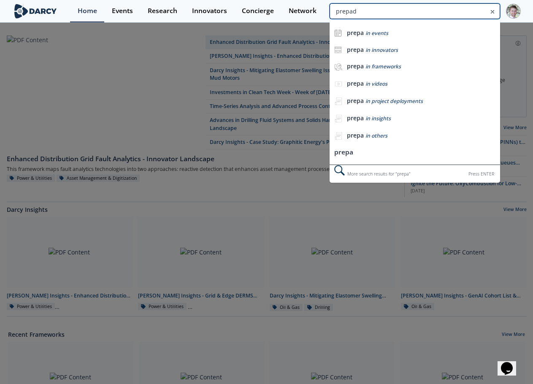
type input "prepad"
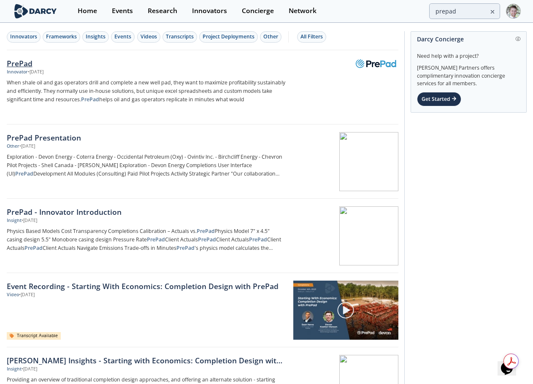
click at [30, 62] on div "PrePad" at bounding box center [146, 63] width 279 height 11
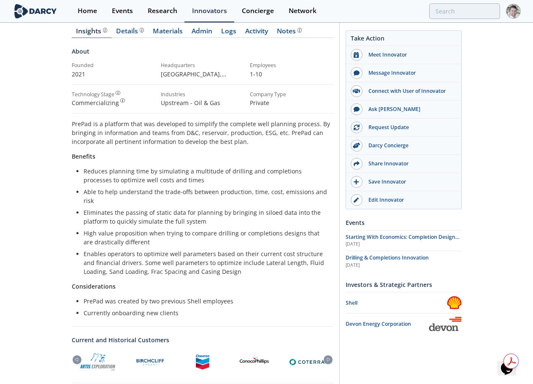
scroll to position [126, 0]
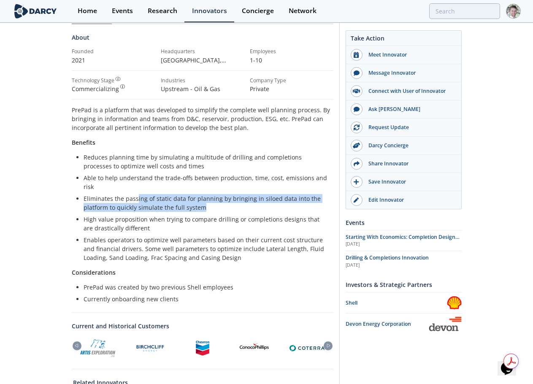
drag, startPoint x: 135, startPoint y: 200, endPoint x: 232, endPoint y: 210, distance: 97.5
click at [232, 210] on li "Eliminates the passing of static data for planning by bringing in siloed data i…" at bounding box center [205, 203] width 244 height 18
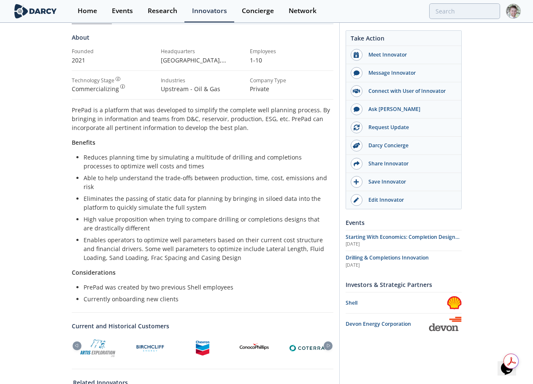
click at [232, 212] on ul "Reduces planning time by simulating a multitude of drilling and completions pro…" at bounding box center [203, 207] width 250 height 109
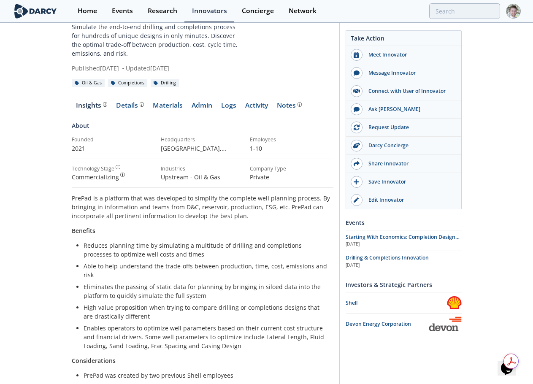
scroll to position [0, 0]
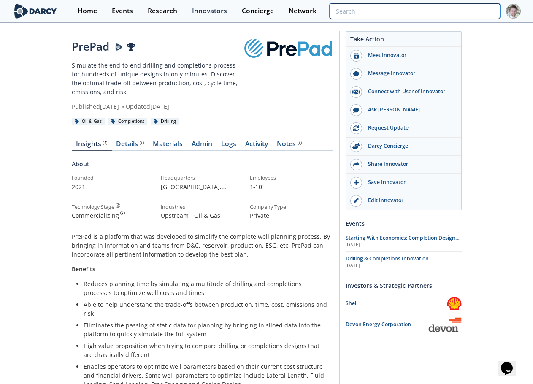
click at [430, 11] on input "search" at bounding box center [414, 11] width 170 height 16
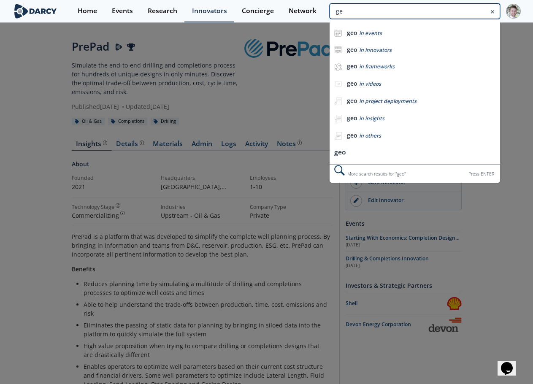
type input "g"
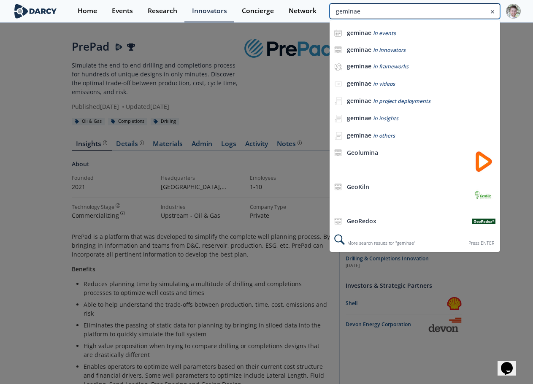
type input "geminae"
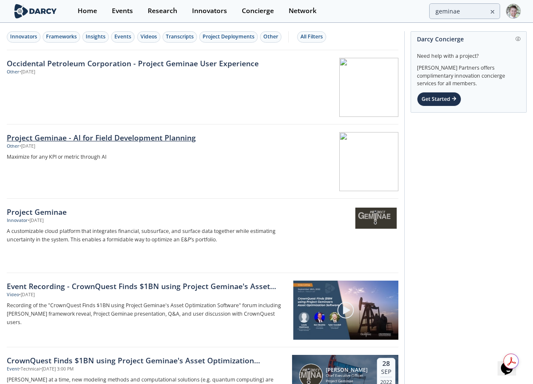
click at [134, 138] on div "Project Geminae - AI for Field Development Planning" at bounding box center [146, 137] width 279 height 11
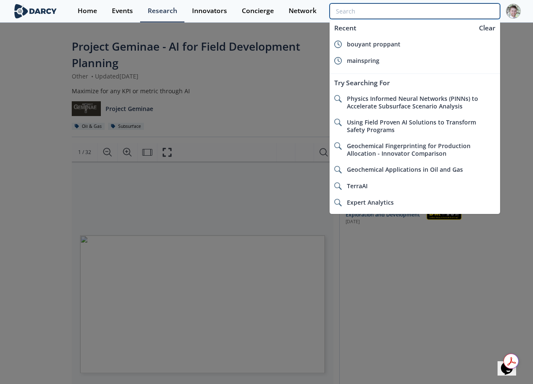
click at [464, 11] on input "search" at bounding box center [414, 11] width 170 height 16
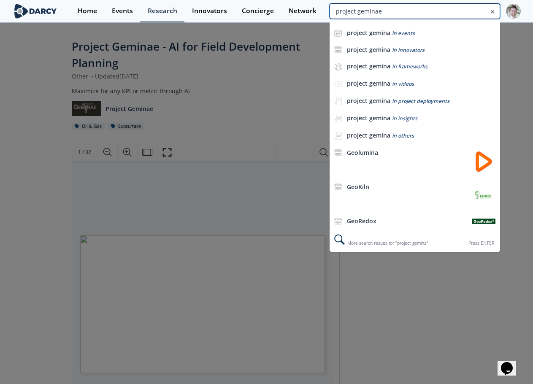
type input "project geminae"
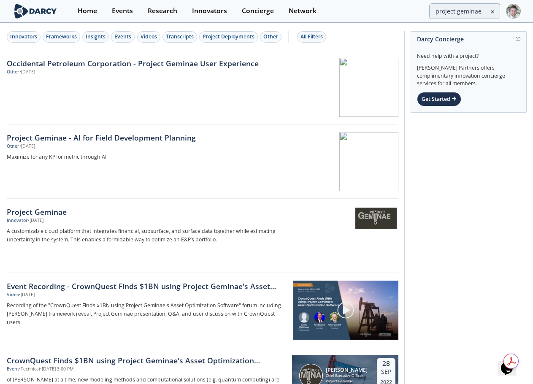
click at [32, 213] on div "Project Geminae" at bounding box center [146, 211] width 279 height 11
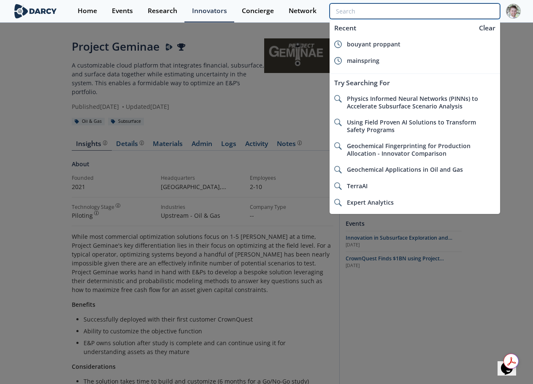
click at [474, 13] on input "search" at bounding box center [414, 11] width 170 height 16
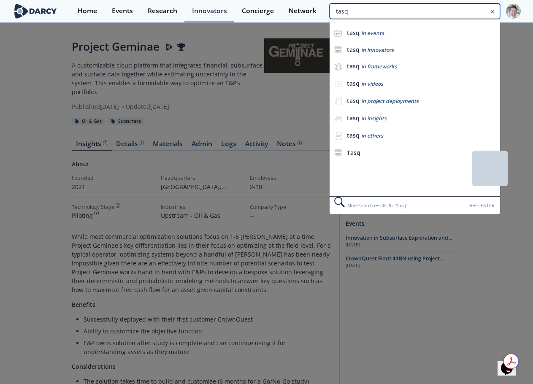
type input "tasq"
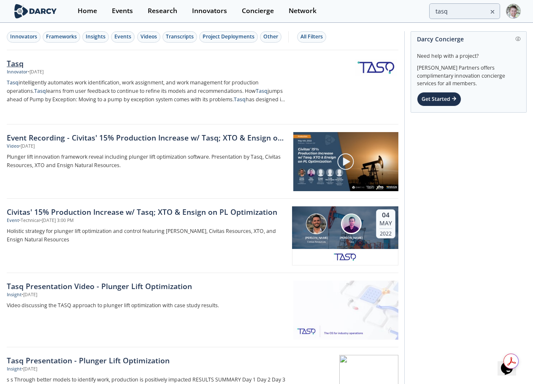
click at [14, 61] on div "Tasq" at bounding box center [146, 63] width 279 height 11
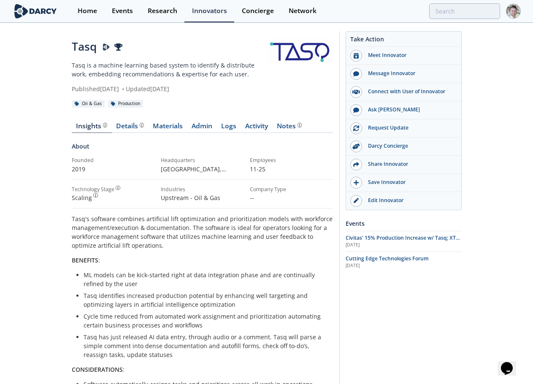
click at [199, 29] on div "Tasq Tasq is a machine learning based system to identify & distribute work, emb…" at bounding box center [267, 348] width 390 height 648
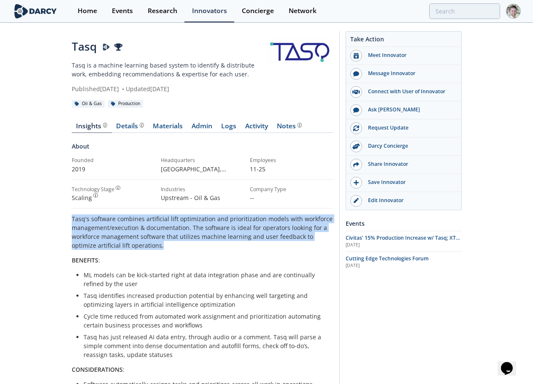
drag, startPoint x: 151, startPoint y: 248, endPoint x: 67, endPoint y: 219, distance: 88.4
click at [67, 219] on div "Tasq Tasq is a machine learning based system to identify & distribute work, emb…" at bounding box center [266, 354] width 533 height 660
copy p "Tasq's software combines artificial lift optimization and prioritization models…"
click at [126, 127] on div "Details" at bounding box center [130, 126] width 28 height 7
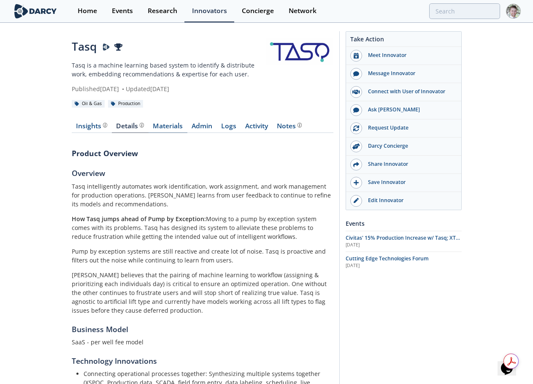
click at [161, 127] on link "Materials" at bounding box center [167, 128] width 39 height 10
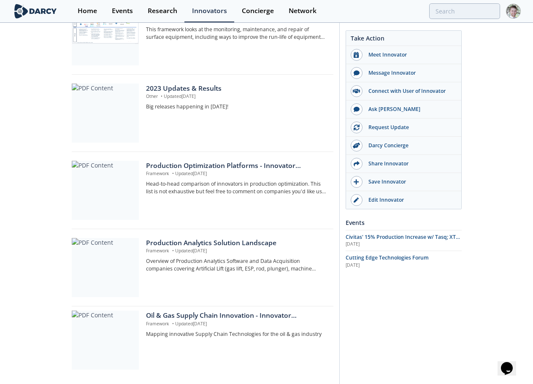
scroll to position [612, 0]
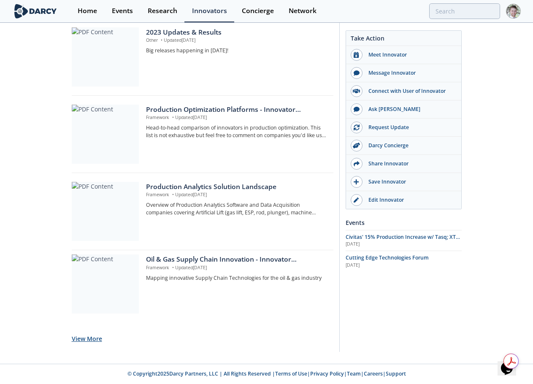
click at [93, 339] on button "View More" at bounding box center [87, 338] width 30 height 21
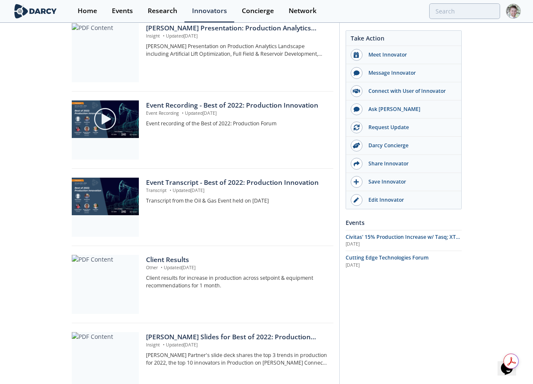
scroll to position [950, 0]
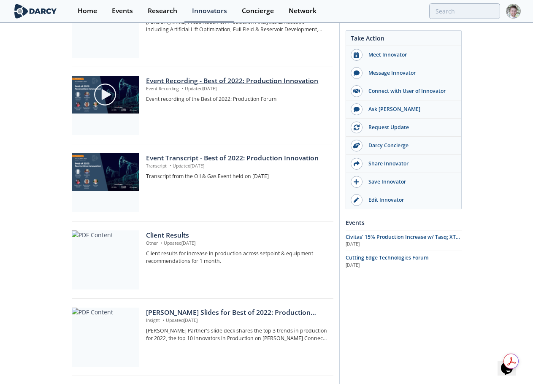
click at [189, 83] on div "Event Recording - Best of 2022: Production Innovation" at bounding box center [236, 81] width 181 height 10
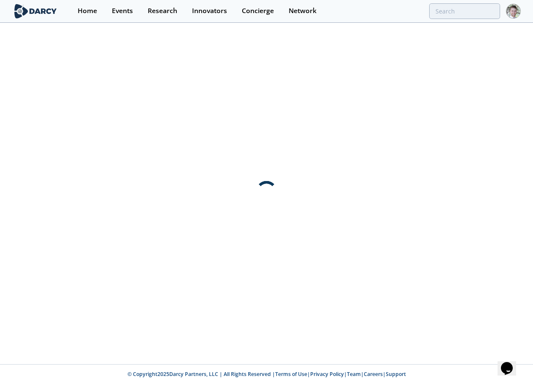
scroll to position [0, 0]
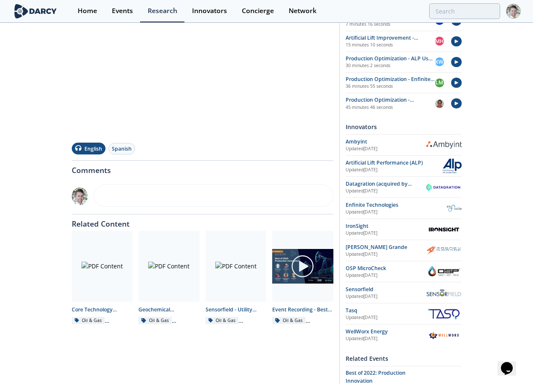
scroll to position [126, 0]
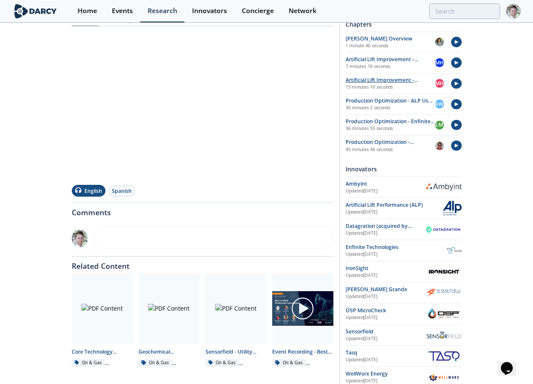
click at [368, 79] on div "Artificial Lift Improvement - Sensorfield User Experience" at bounding box center [389, 80] width 89 height 8
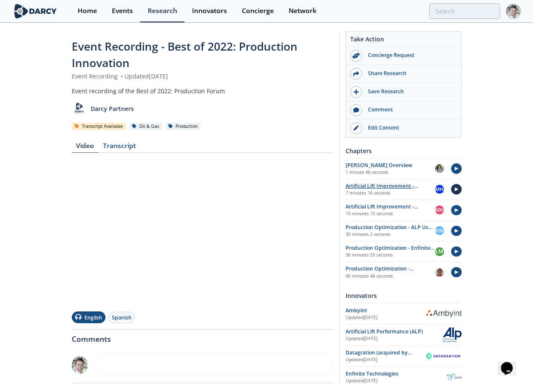
click at [457, 188] on img at bounding box center [456, 189] width 11 height 11
click at [456, 252] on img at bounding box center [456, 251] width 11 height 11
click at [456, 186] on img at bounding box center [456, 189] width 11 height 11
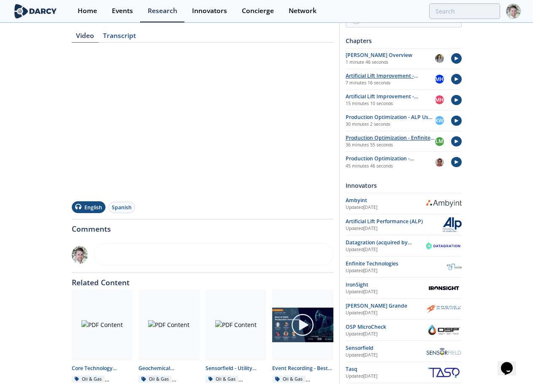
scroll to position [126, 0]
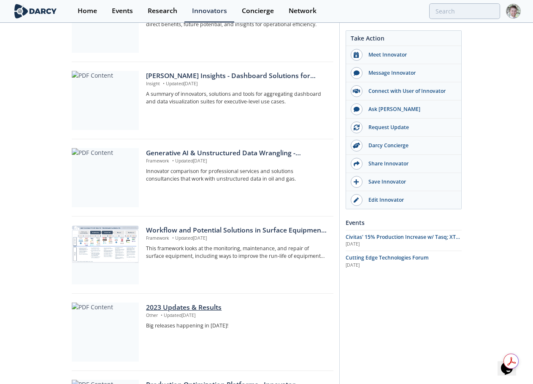
scroll to position [548, 0]
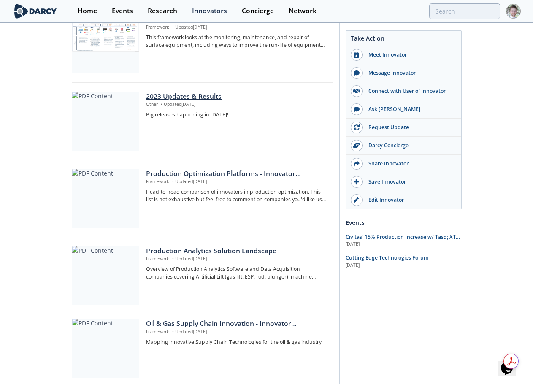
click at [110, 116] on div at bounding box center [105, 120] width 67 height 59
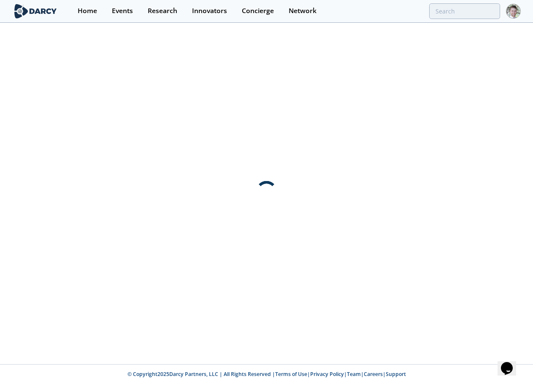
scroll to position [0, 0]
